Goal: Information Seeking & Learning: Learn about a topic

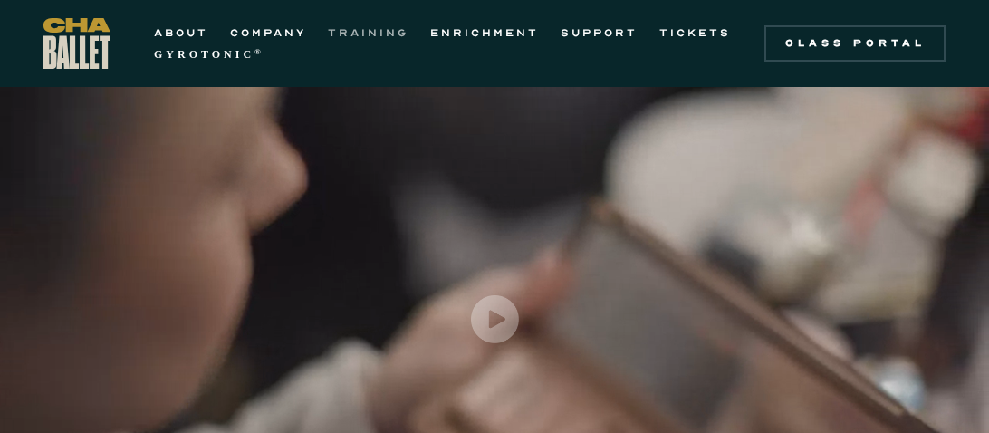
click at [368, 27] on link "TRAINING" at bounding box center [368, 33] width 81 height 22
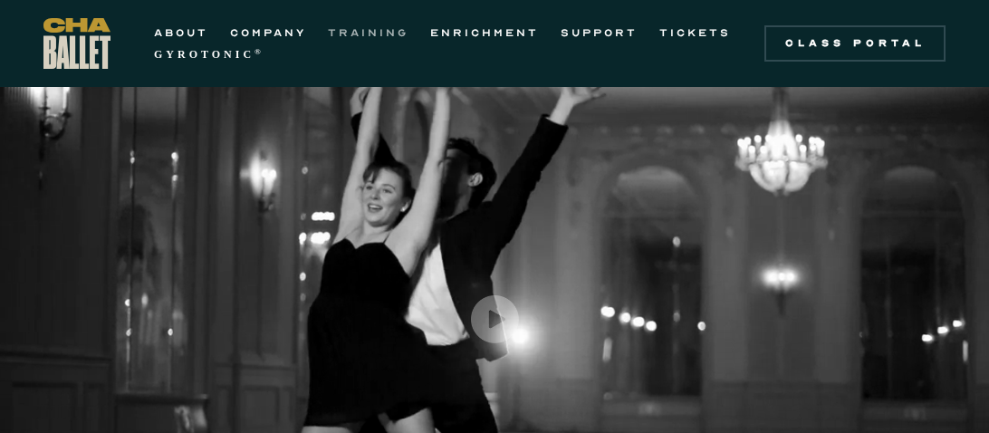
click at [353, 29] on link "TRAINING" at bounding box center [368, 33] width 81 height 22
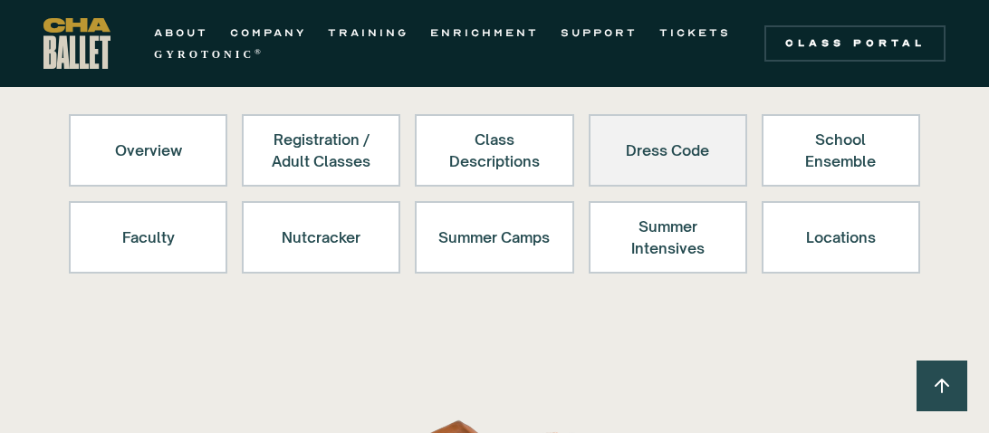
scroll to position [195, 0]
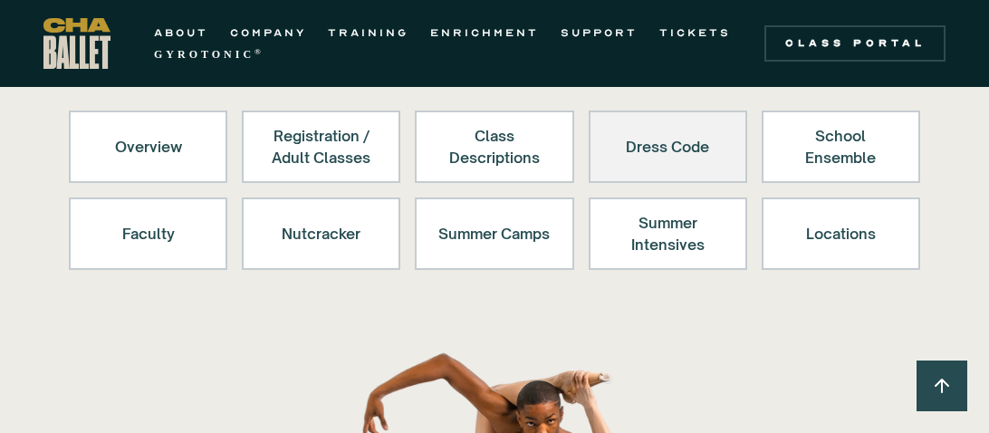
click at [667, 157] on div "Dress Code" at bounding box center [667, 146] width 111 height 43
click at [664, 143] on div "Dress Code" at bounding box center [667, 146] width 111 height 43
click at [679, 154] on div "Dress Code" at bounding box center [667, 146] width 111 height 43
click at [656, 140] on div "Dress Code" at bounding box center [667, 146] width 111 height 43
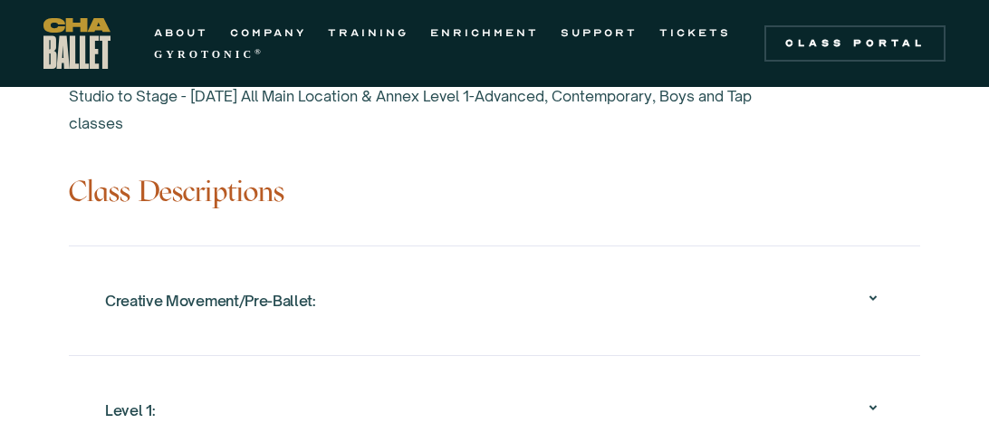
scroll to position [1796, 0]
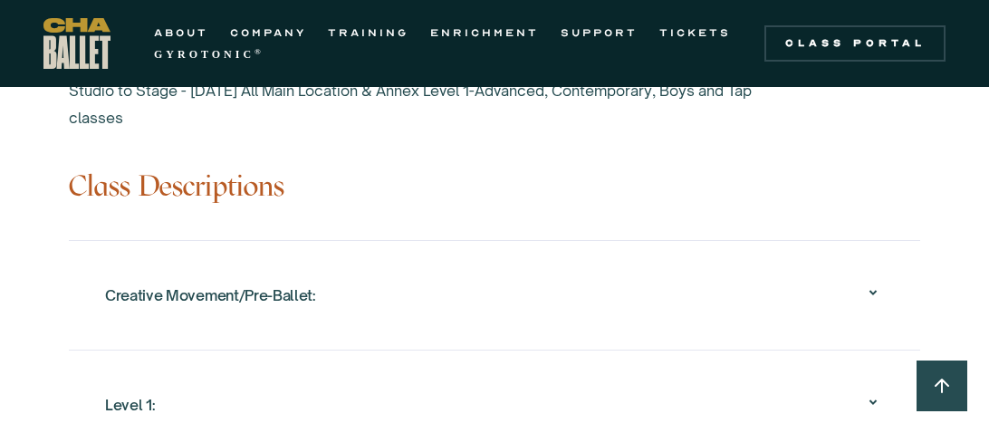
click at [871, 290] on icon at bounding box center [872, 292] width 7 height 5
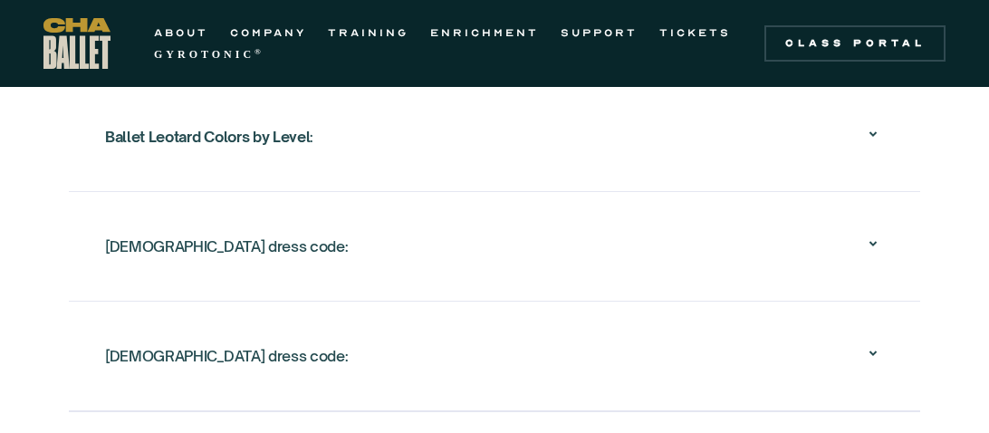
scroll to position [3500, 0]
click at [868, 130] on icon at bounding box center [873, 133] width 22 height 22
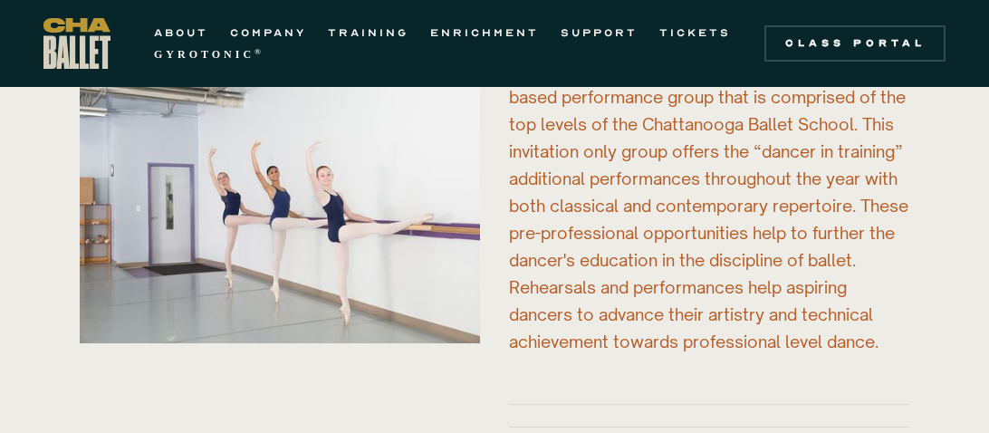
scroll to position [4712, 0]
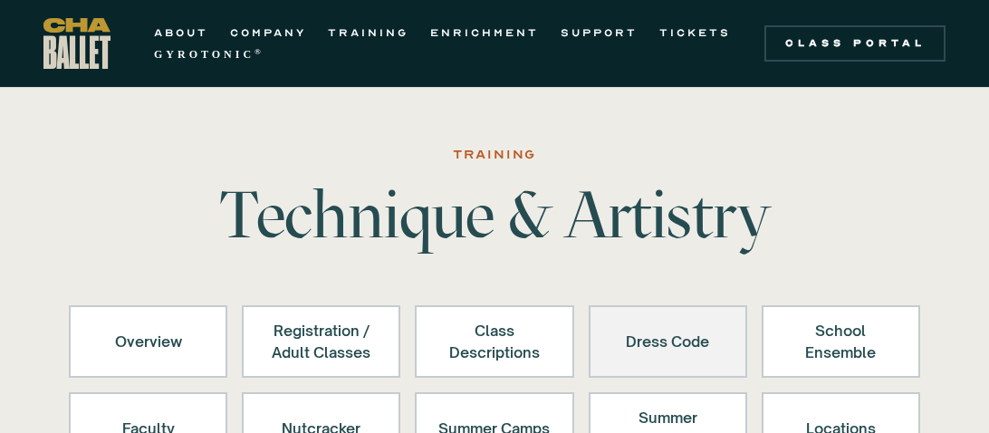
click at [707, 333] on div "Dress Code" at bounding box center [667, 341] width 111 height 43
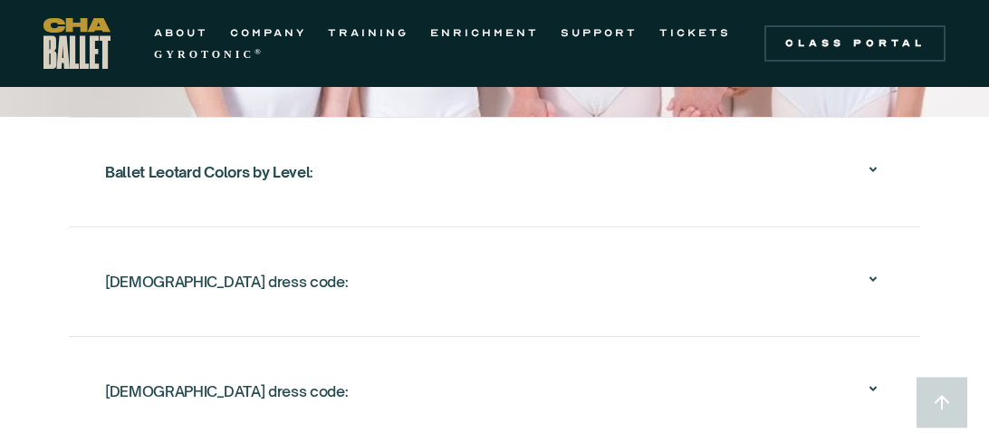
scroll to position [3143, 0]
click at [858, 176] on div "Ballet Leotard Colors by Level :" at bounding box center [494, 172] width 779 height 58
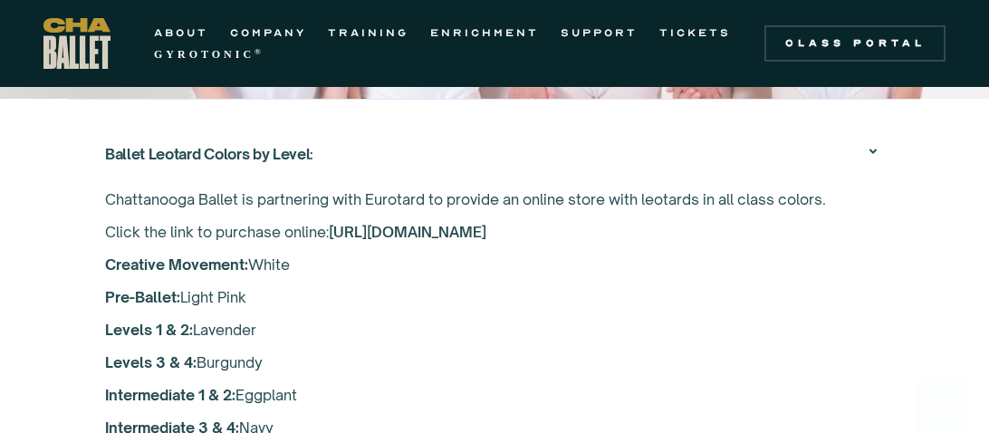
scroll to position [3187, 0]
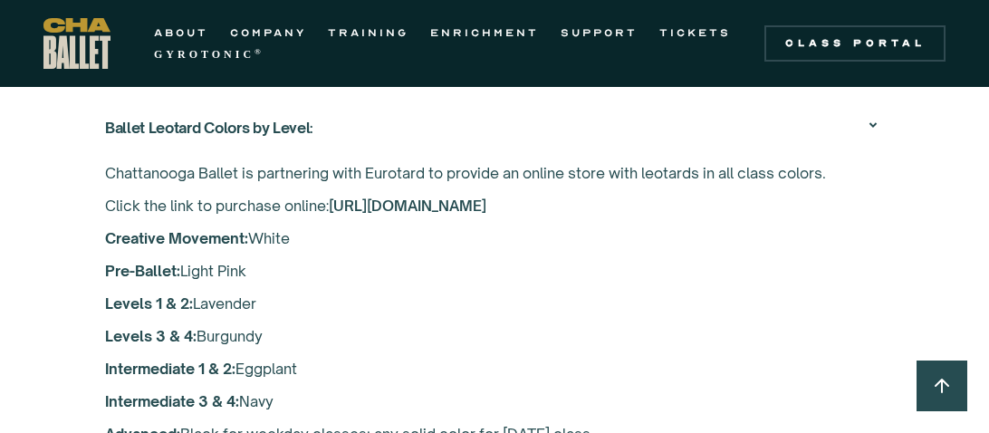
click at [486, 205] on link "https://www.eurotard.com/v4/classes.aspx?studio=S-Ch0617" at bounding box center [408, 205] width 158 height 18
